Goal: Task Accomplishment & Management: Use online tool/utility

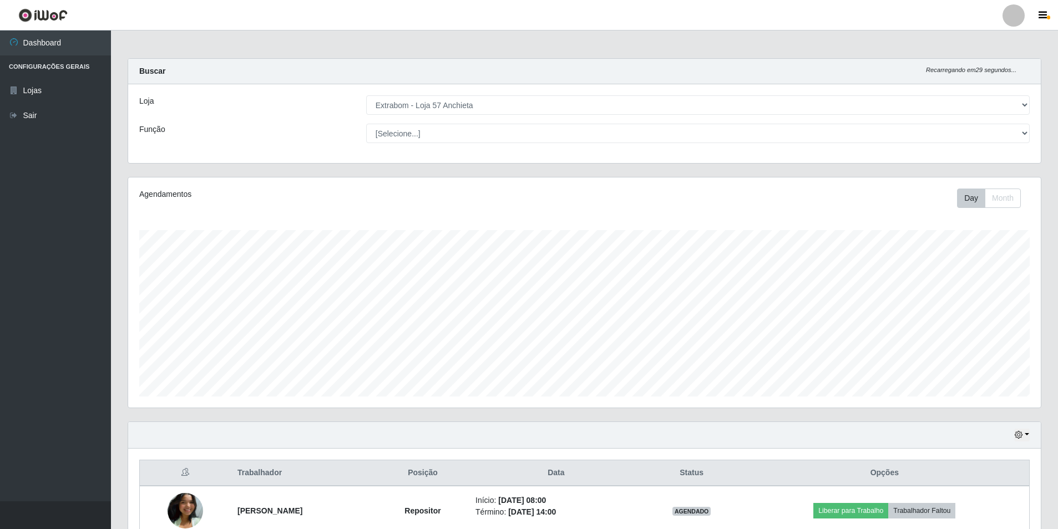
select select "470"
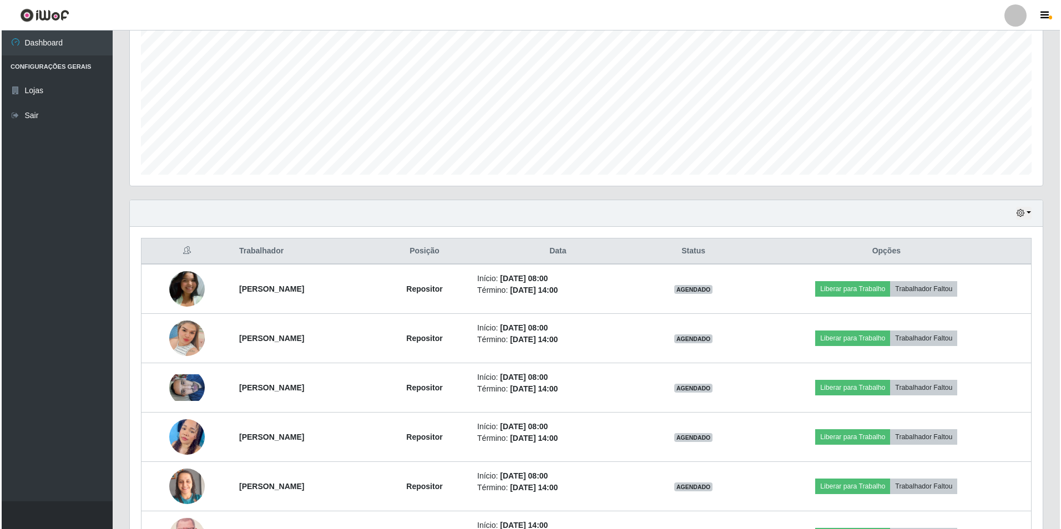
scroll to position [166, 0]
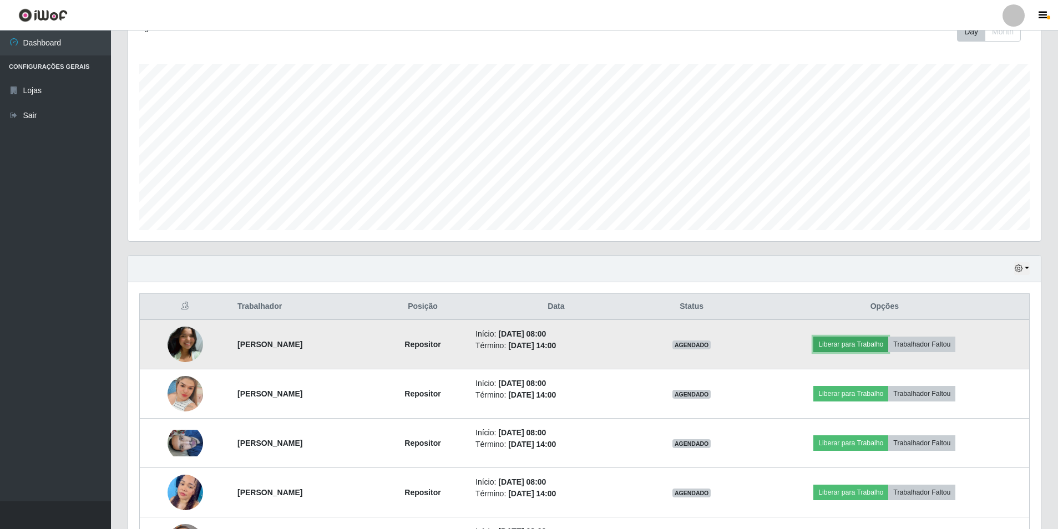
click at [863, 341] on button "Liberar para Trabalho" at bounding box center [850, 345] width 75 height 16
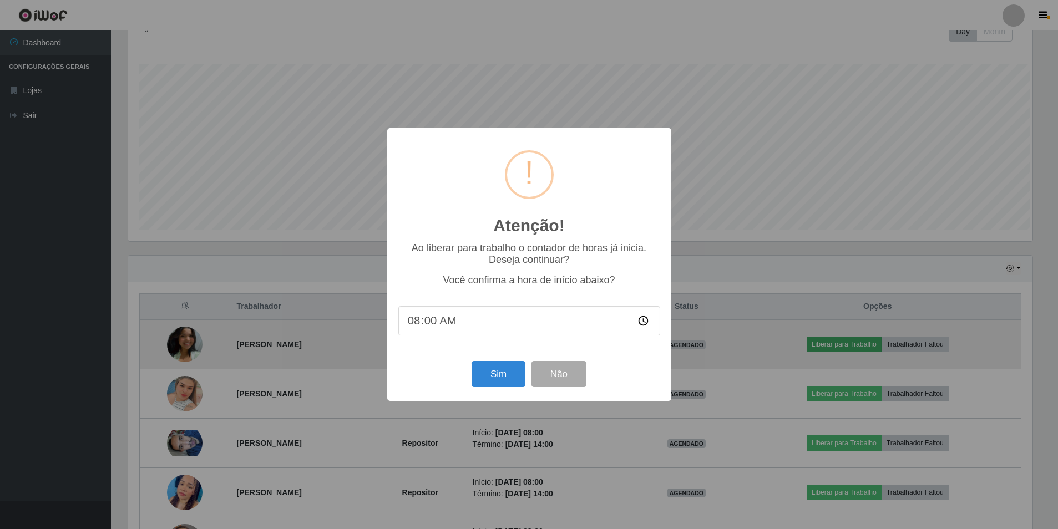
scroll to position [230, 907]
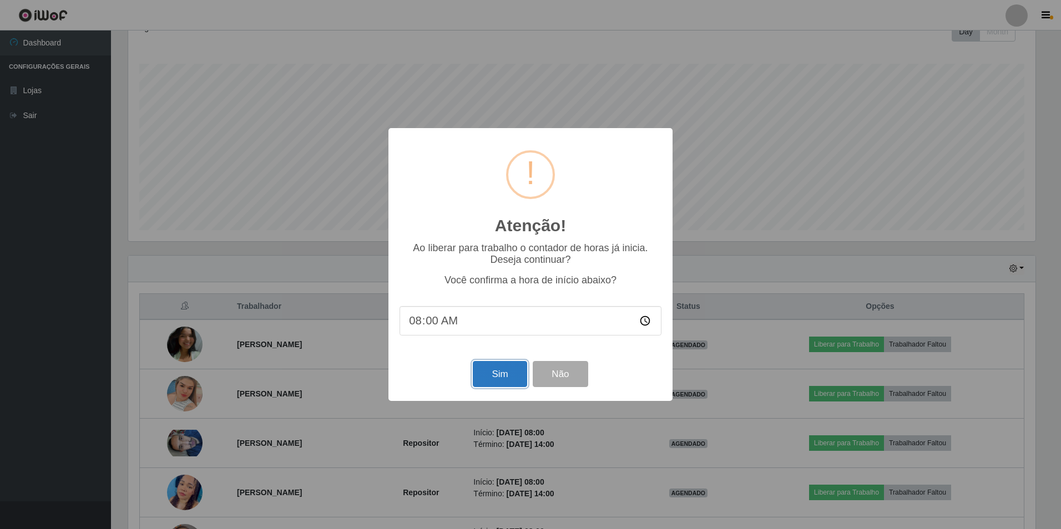
click at [509, 375] on button "Sim" at bounding box center [500, 374] width 54 height 26
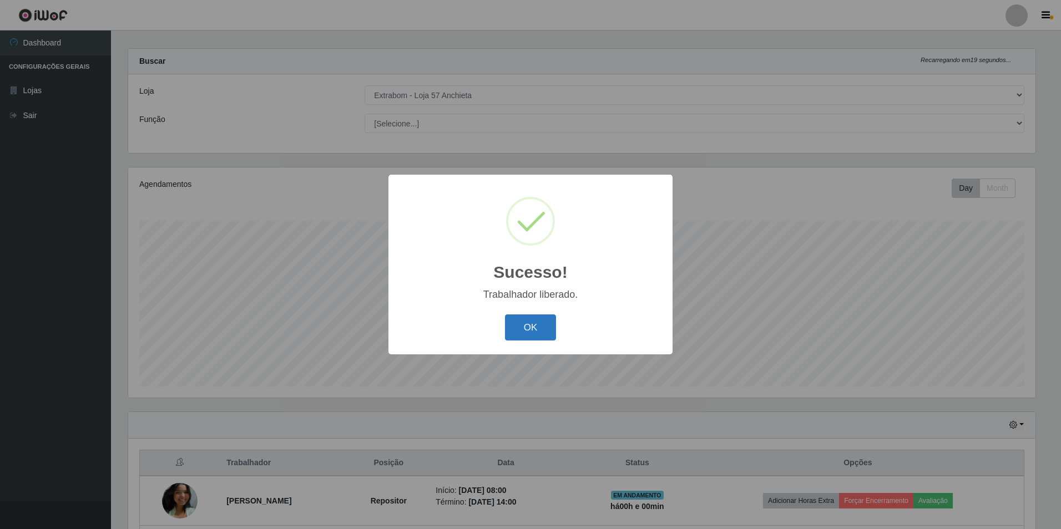
click at [538, 336] on button "OK" at bounding box center [531, 328] width 52 height 26
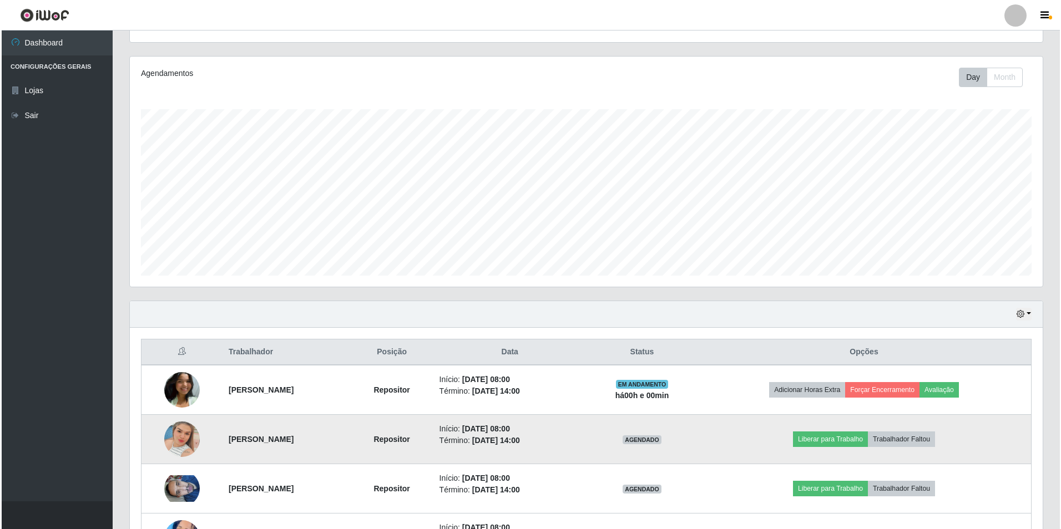
scroll to position [176, 0]
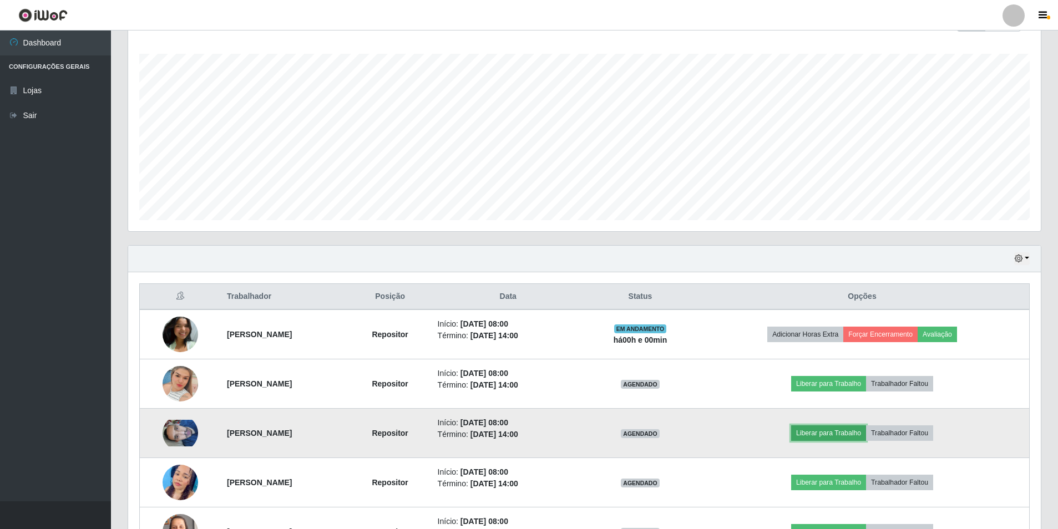
click at [851, 428] on button "Liberar para Trabalho" at bounding box center [828, 434] width 75 height 16
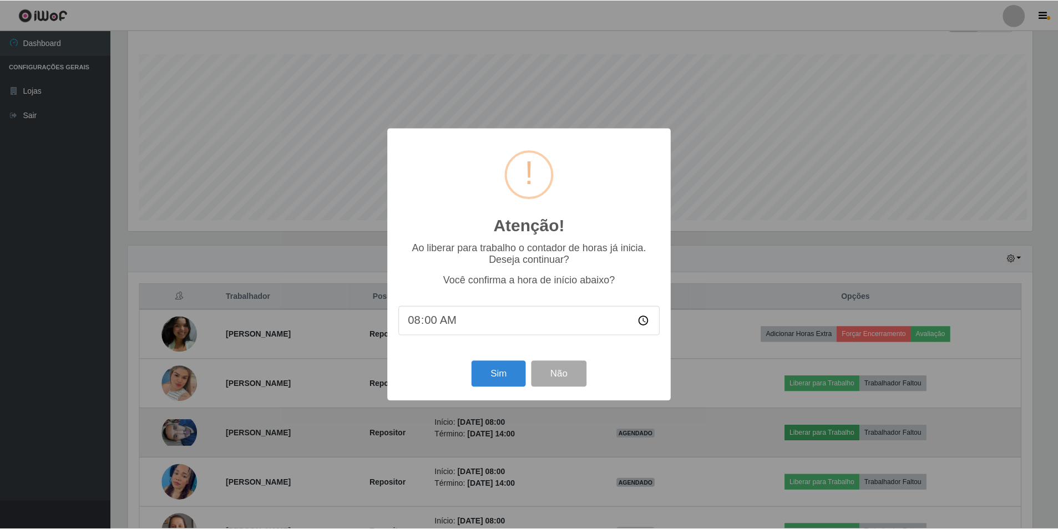
scroll to position [230, 907]
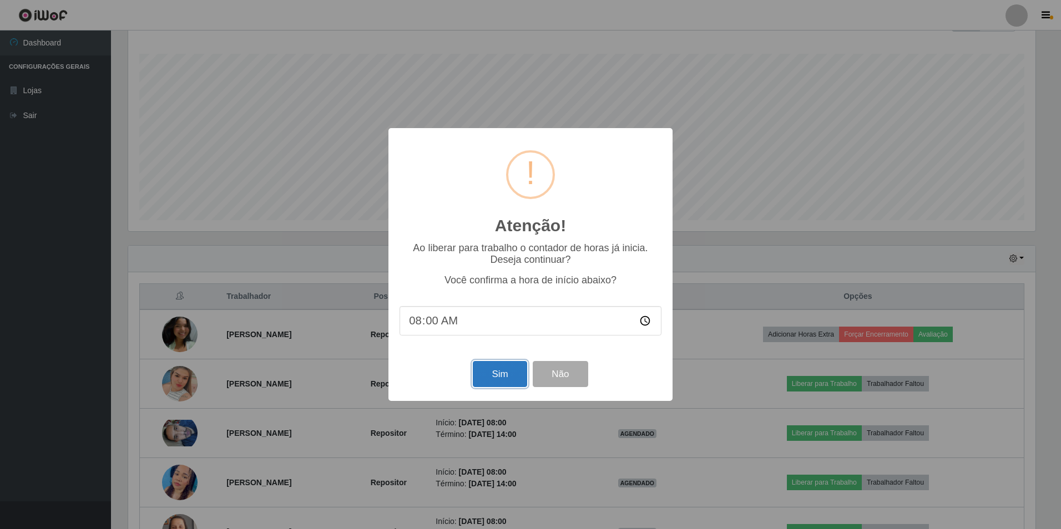
click at [514, 367] on button "Sim" at bounding box center [500, 374] width 54 height 26
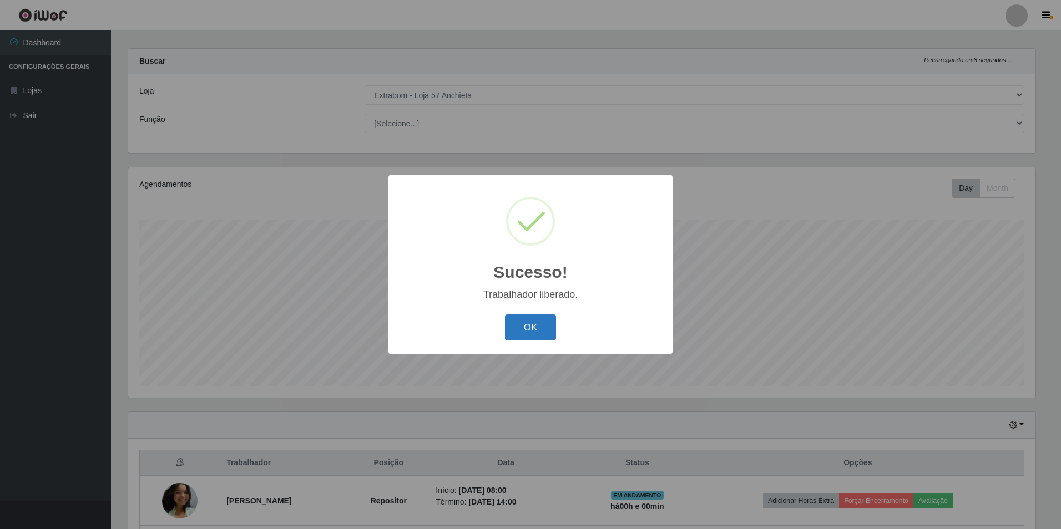
click at [524, 340] on button "OK" at bounding box center [531, 328] width 52 height 26
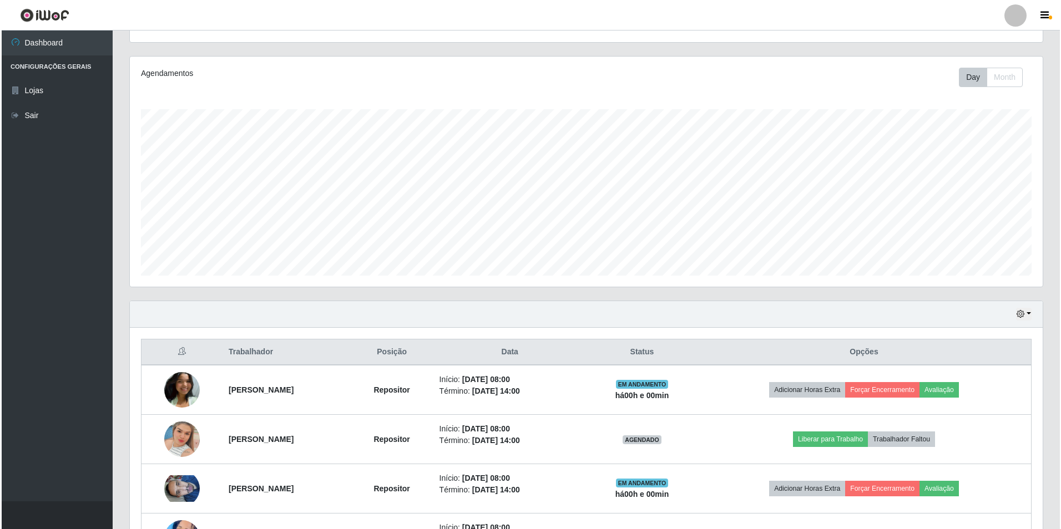
scroll to position [176, 0]
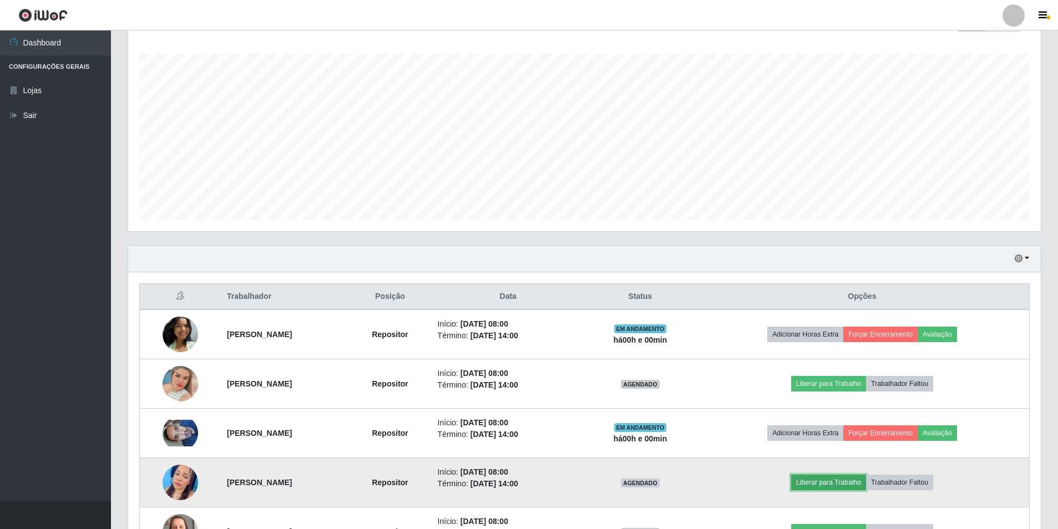
click at [815, 481] on button "Liberar para Trabalho" at bounding box center [828, 483] width 75 height 16
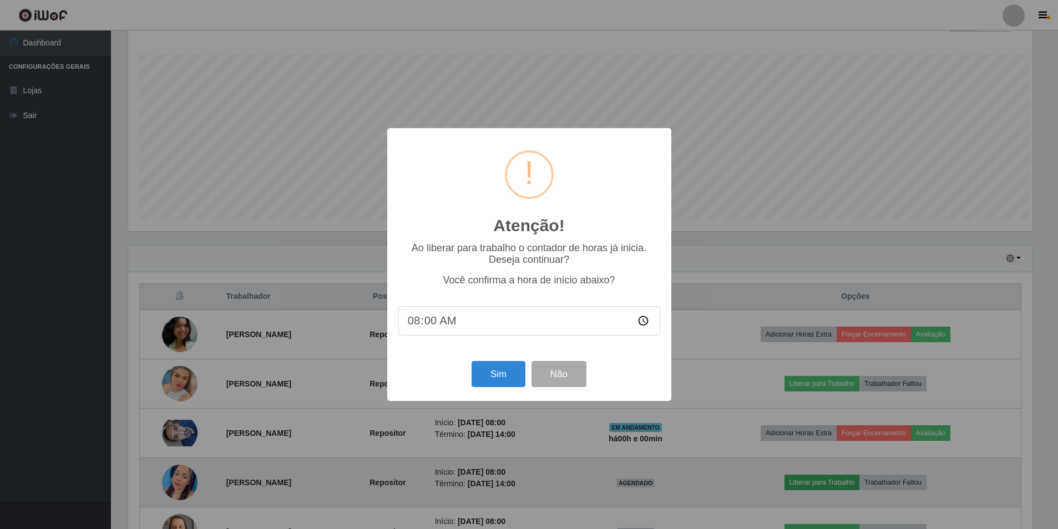
scroll to position [230, 907]
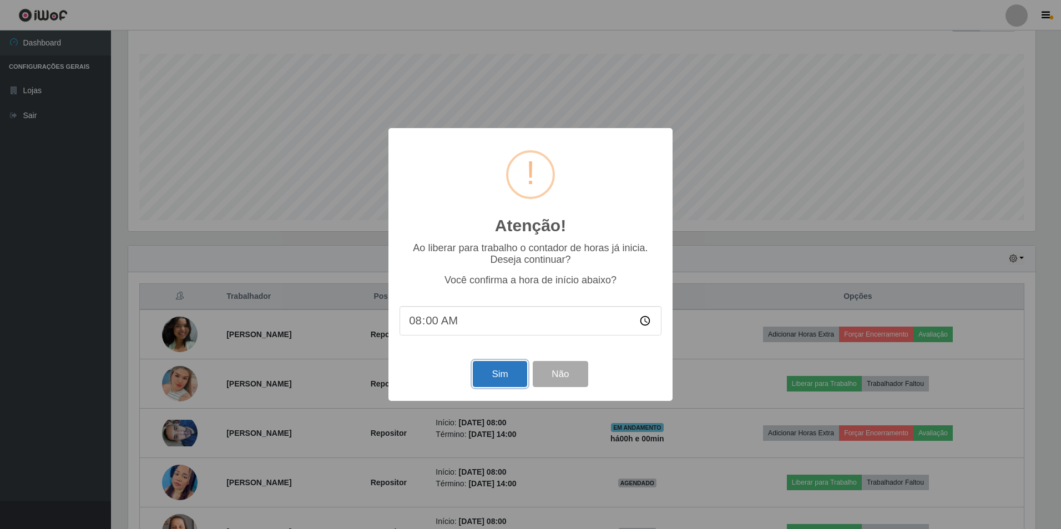
click at [492, 382] on button "Sim" at bounding box center [500, 374] width 54 height 26
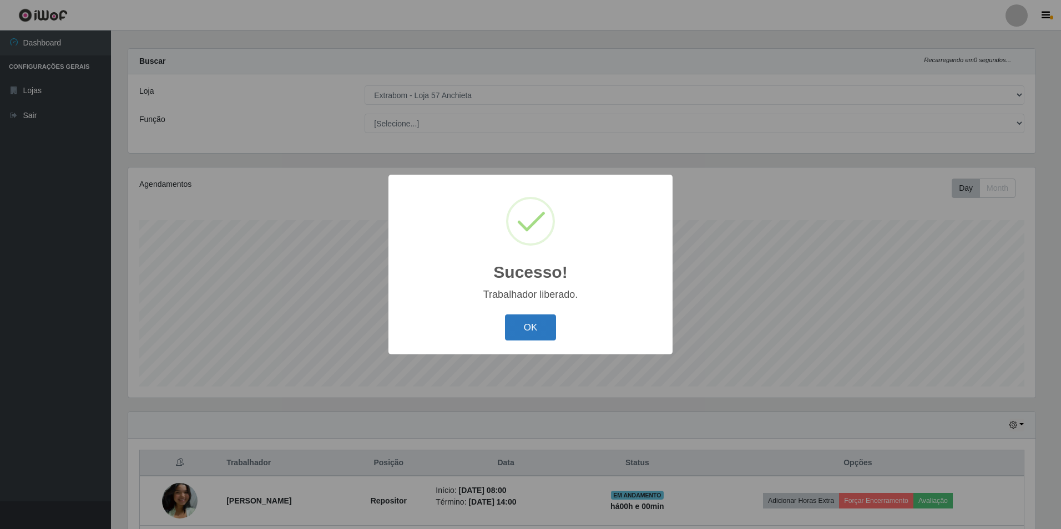
click at [539, 327] on button "OK" at bounding box center [531, 328] width 52 height 26
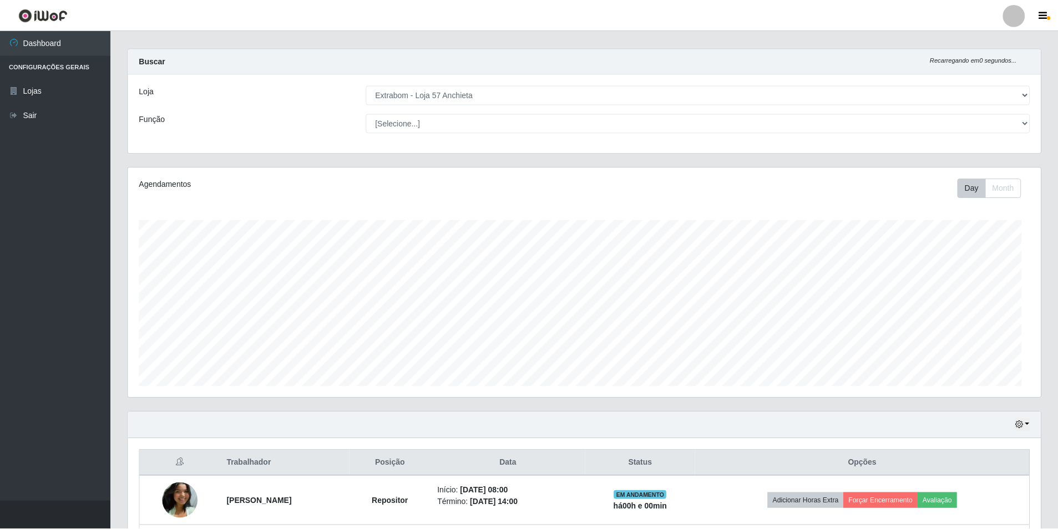
scroll to position [0, 0]
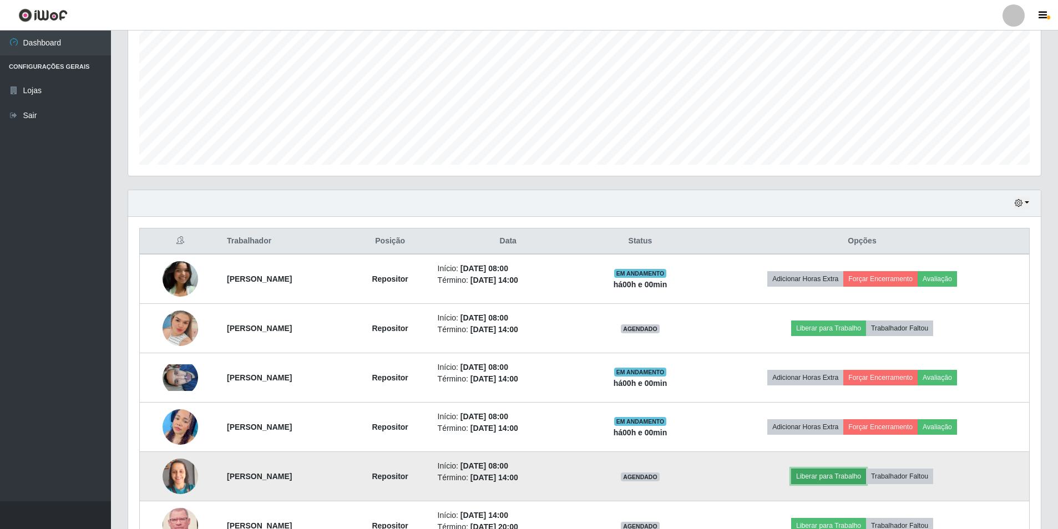
click at [832, 480] on button "Liberar para Trabalho" at bounding box center [828, 477] width 75 height 16
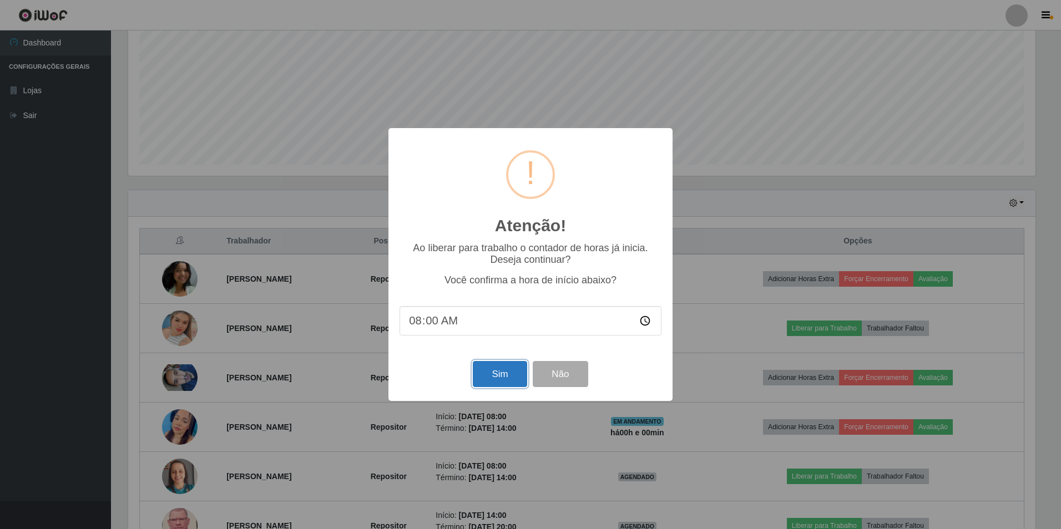
click at [518, 382] on button "Sim" at bounding box center [500, 374] width 54 height 26
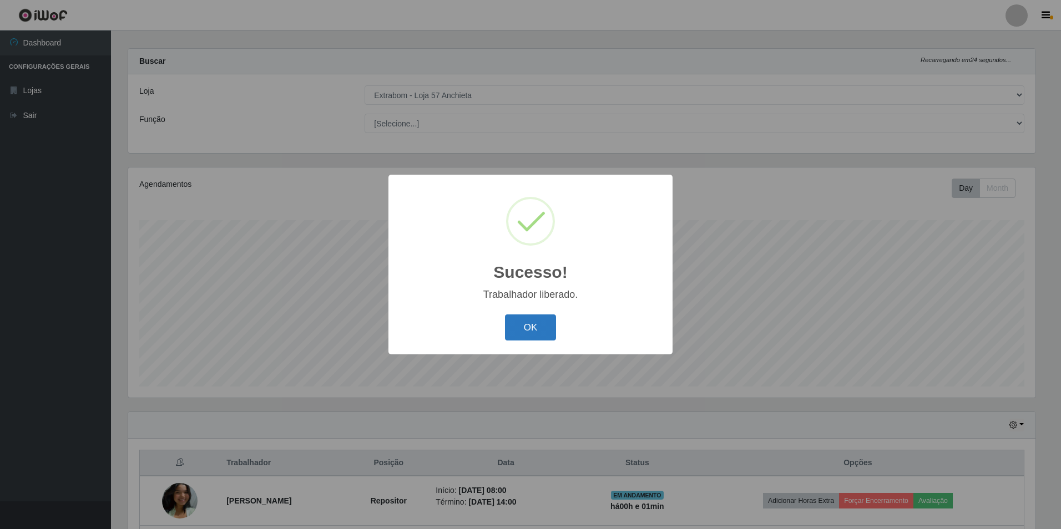
click at [540, 333] on button "OK" at bounding box center [531, 328] width 52 height 26
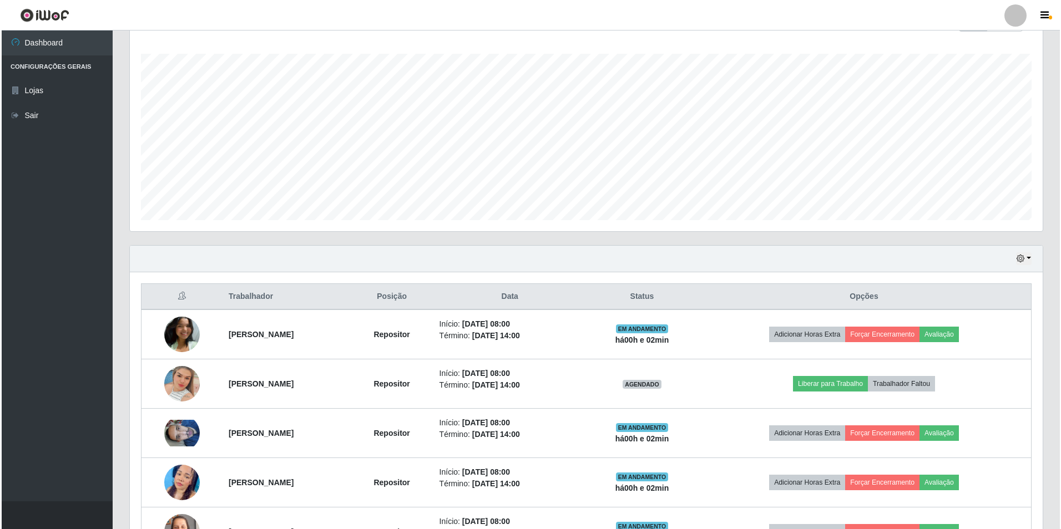
scroll to position [287, 0]
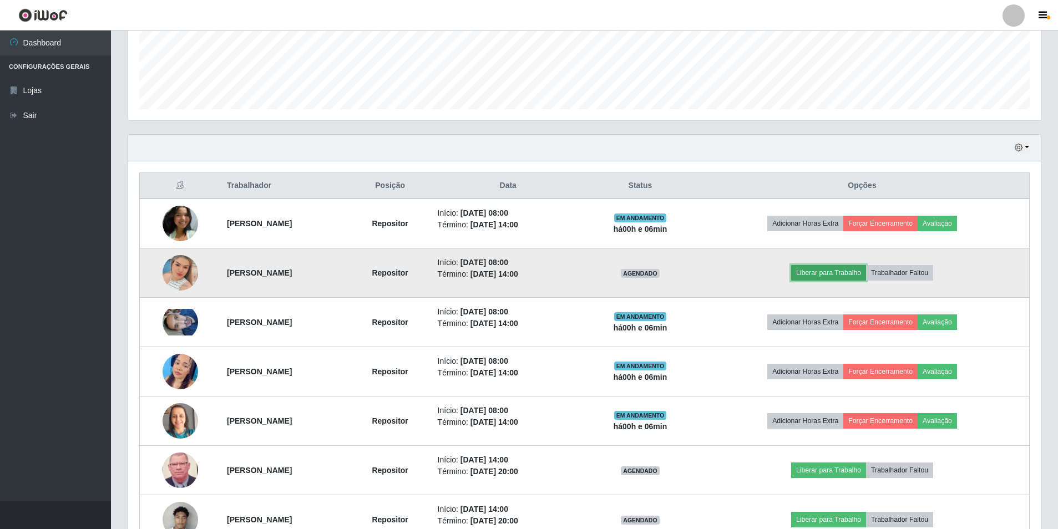
click at [830, 277] on button "Liberar para Trabalho" at bounding box center [828, 273] width 75 height 16
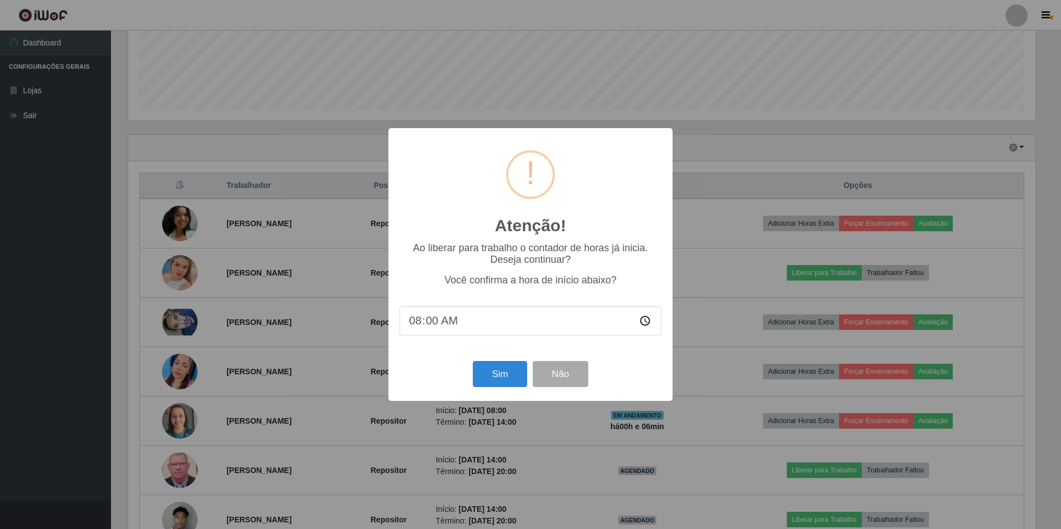
click at [429, 325] on input "08:00" at bounding box center [531, 320] width 262 height 29
type input "08:06"
click at [509, 376] on button "Sim" at bounding box center [500, 374] width 54 height 26
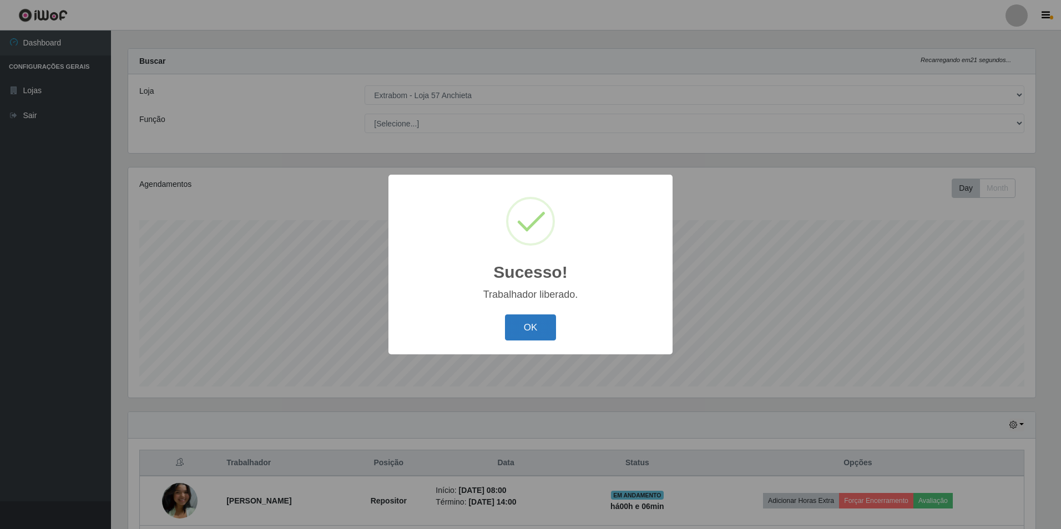
click at [550, 322] on button "OK" at bounding box center [531, 328] width 52 height 26
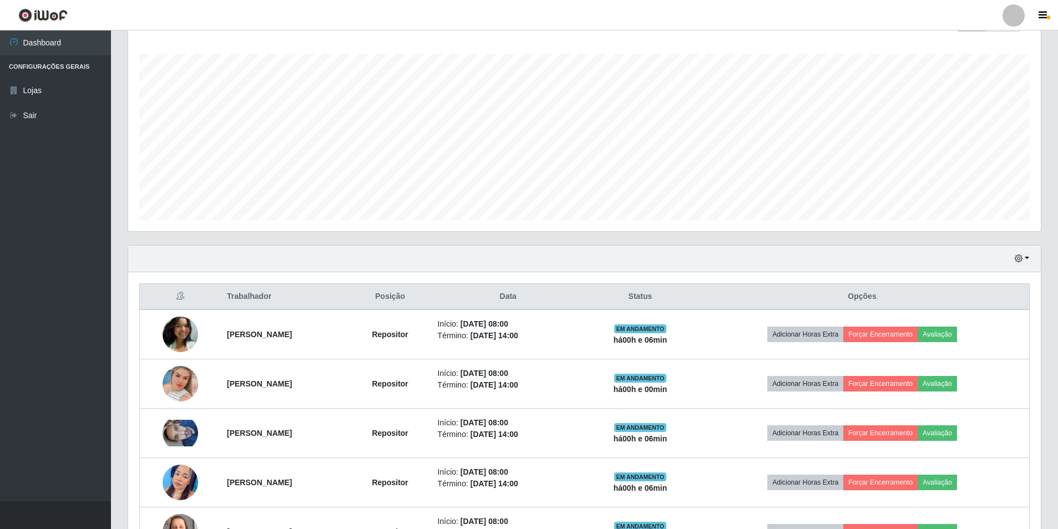
scroll to position [287, 0]
